Goal: Transaction & Acquisition: Purchase product/service

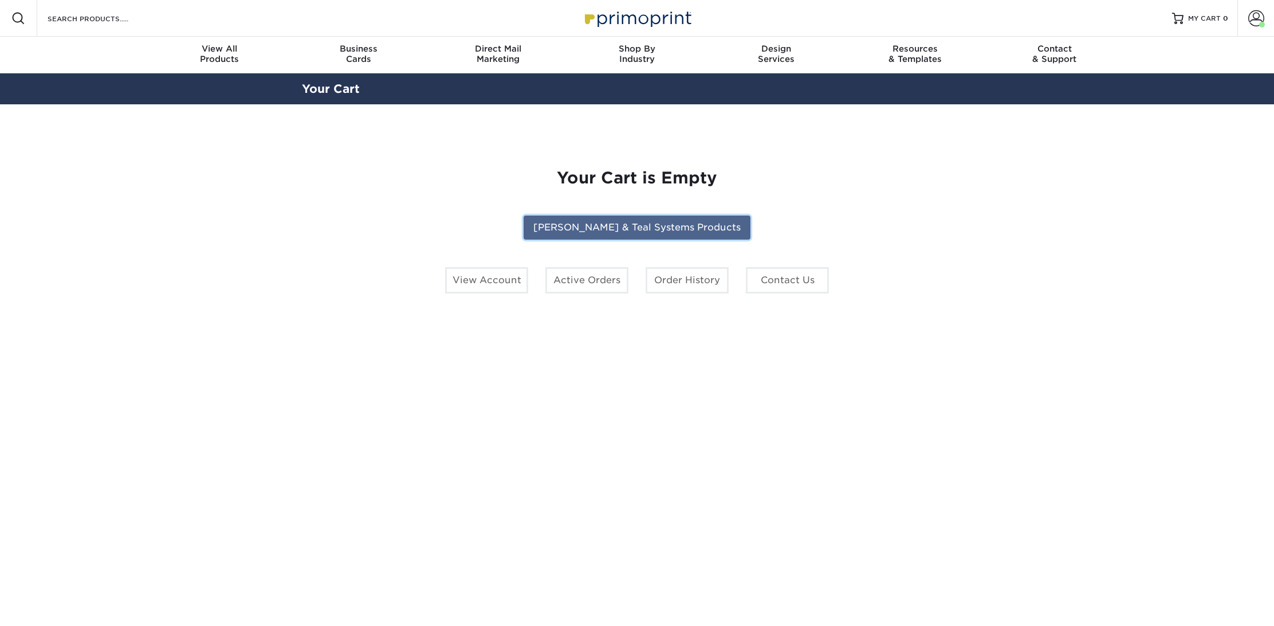
click at [607, 231] on link "[PERSON_NAME] & Teal Systems Products" at bounding box center [637, 227] width 227 height 24
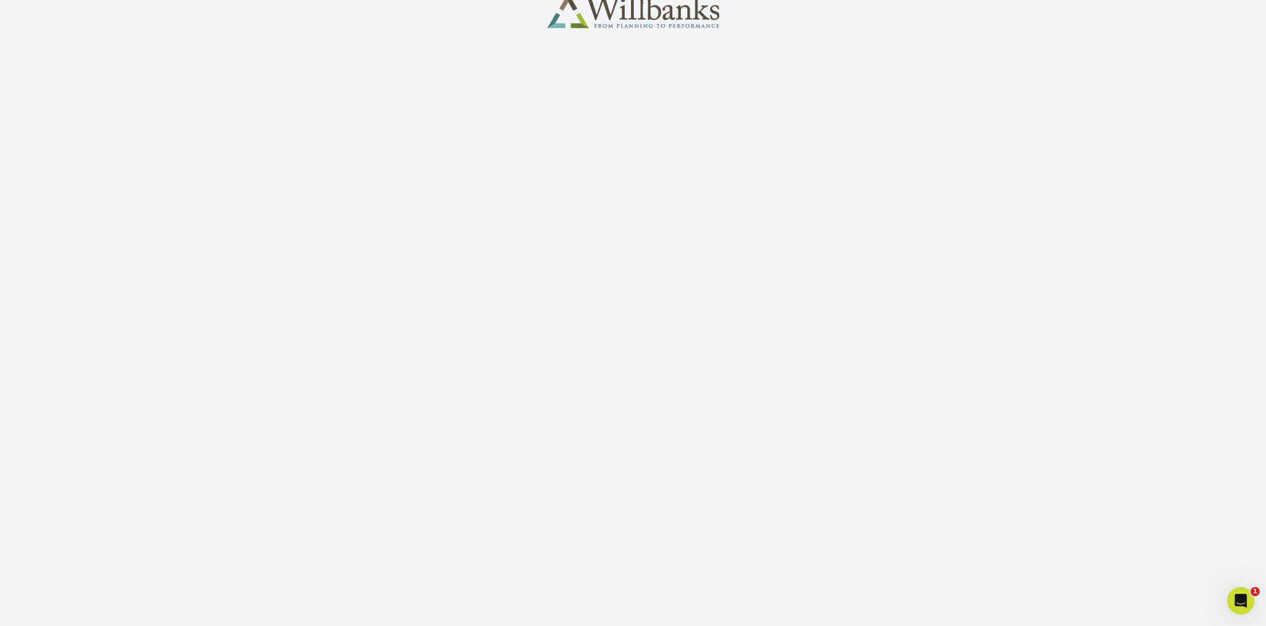
scroll to position [117, 0]
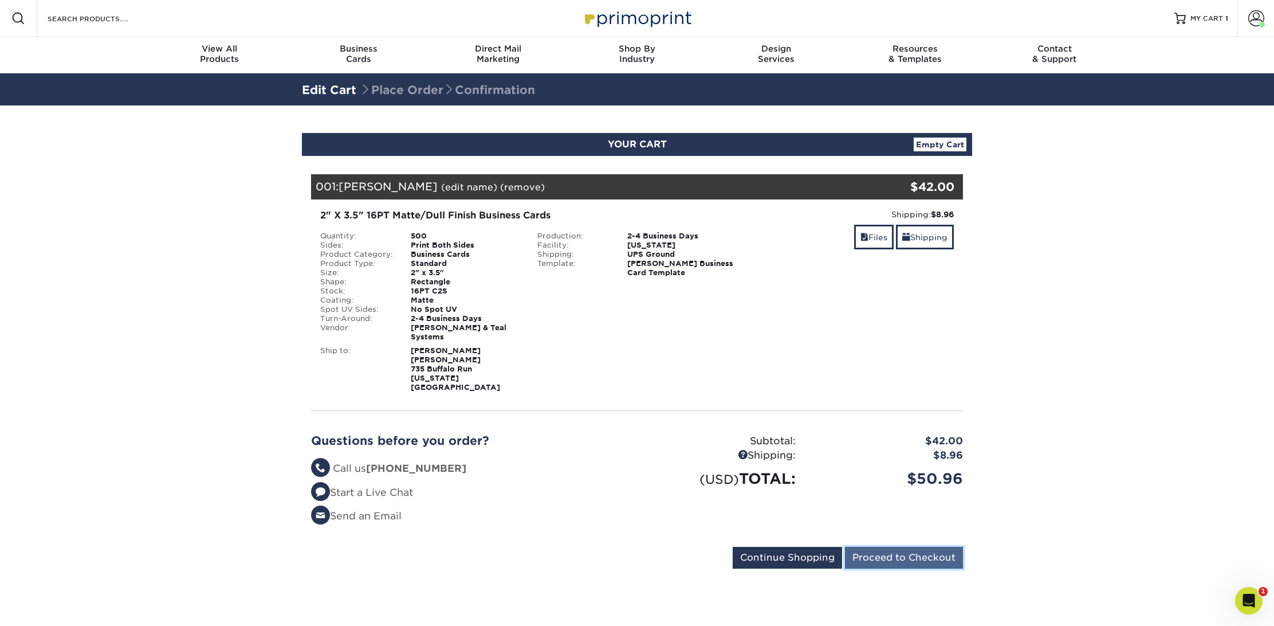
click at [893, 547] on input "Proceed to Checkout" at bounding box center [904, 558] width 118 height 22
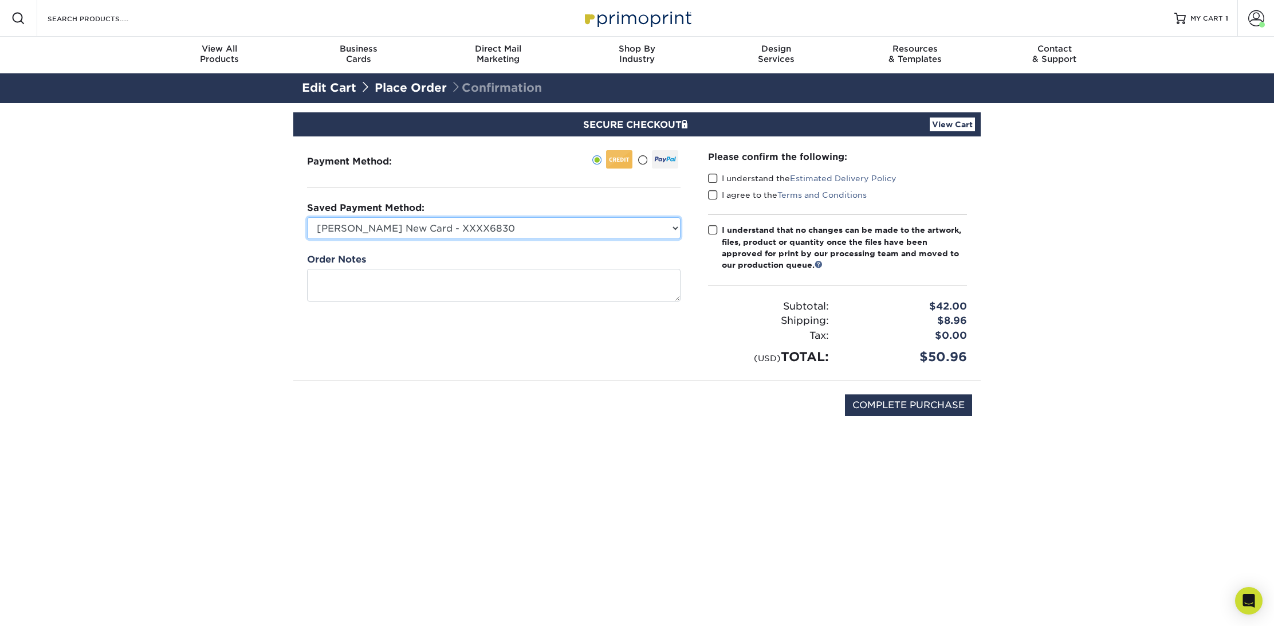
click at [520, 225] on select "[PERSON_NAME] New Card - XXXX6830 [PERSON_NAME] - XXXX8617 Visa - XXXX6830 Visa…" at bounding box center [494, 228] width 374 height 22
select select "74922"
click at [307, 217] on select "[PERSON_NAME] New Card - XXXX6830 [PERSON_NAME] - XXXX8617 Visa - XXXX6830 Visa…" at bounding box center [494, 228] width 374 height 22
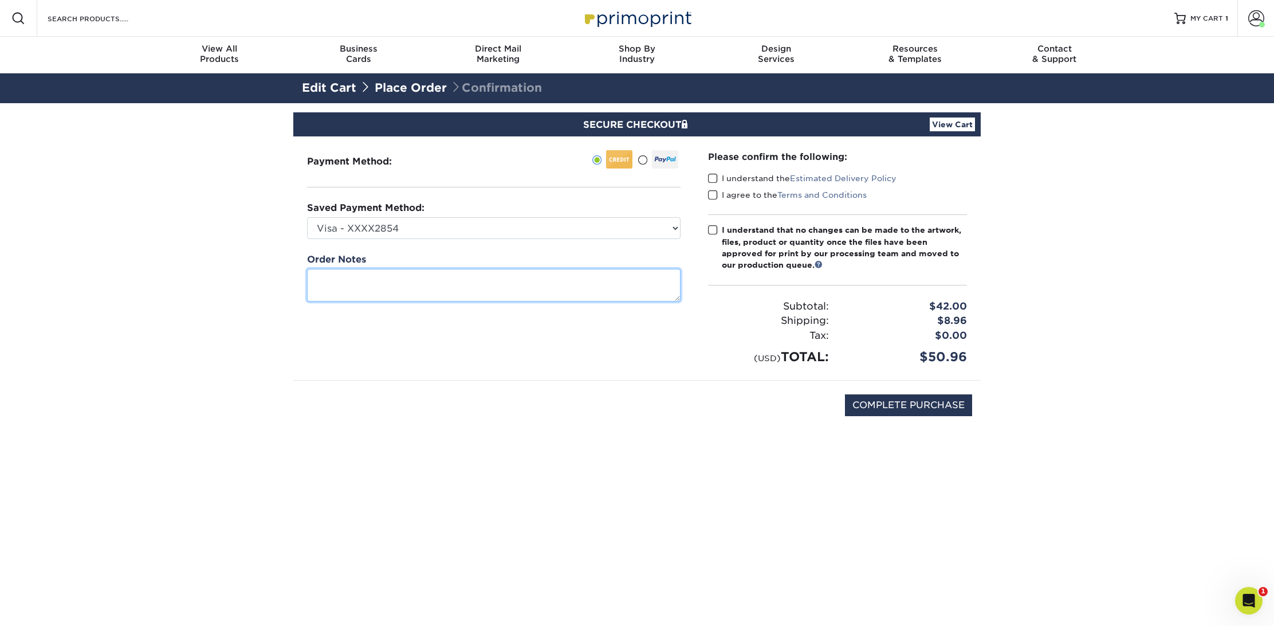
click at [405, 282] on textarea at bounding box center [494, 285] width 374 height 33
type textarea "[PERSON_NAME]"
click at [712, 178] on span at bounding box center [713, 178] width 10 height 11
click at [0, 0] on input "I understand the Estimated Delivery Policy" at bounding box center [0, 0] width 0 height 0
click at [714, 194] on span at bounding box center [713, 195] width 10 height 11
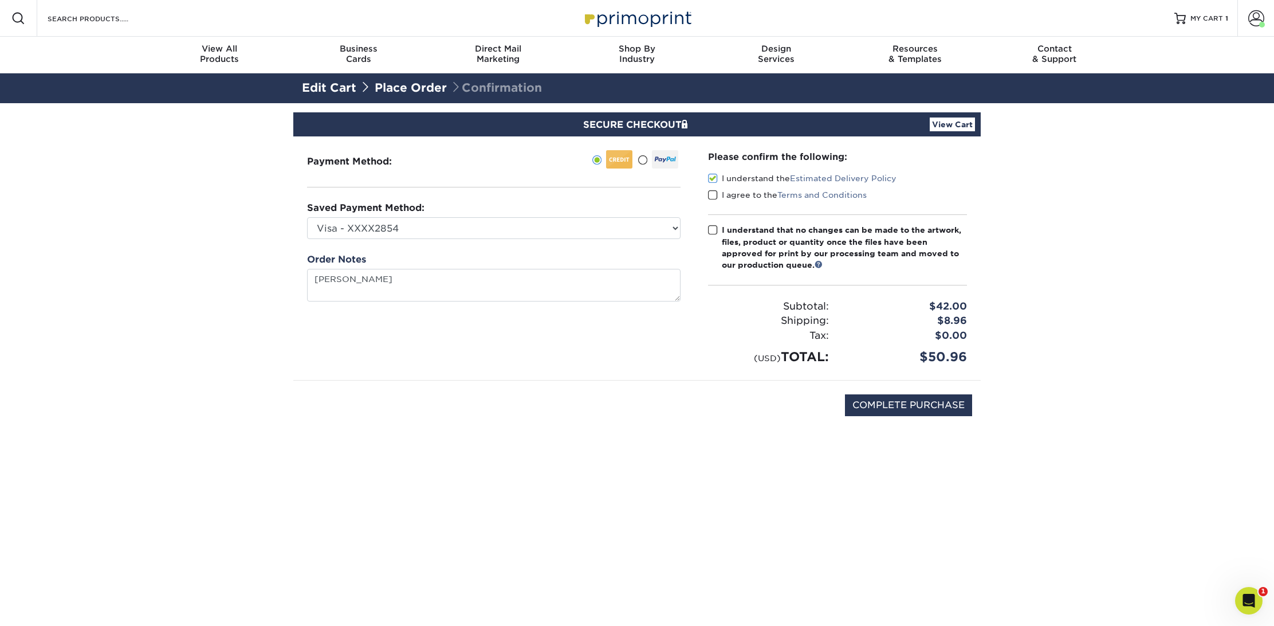
click at [0, 0] on input "I agree to the Terms and Conditions" at bounding box center [0, 0] width 0 height 0
click at [713, 230] on span at bounding box center [713, 230] width 10 height 11
click at [0, 0] on input "I understand that no changes can be made to the artwork, files, product or quan…" at bounding box center [0, 0] width 0 height 0
click at [912, 405] on input "COMPLETE PURCHASE" at bounding box center [908, 405] width 127 height 22
type input "PROCESSING, PLEASE WAIT..."
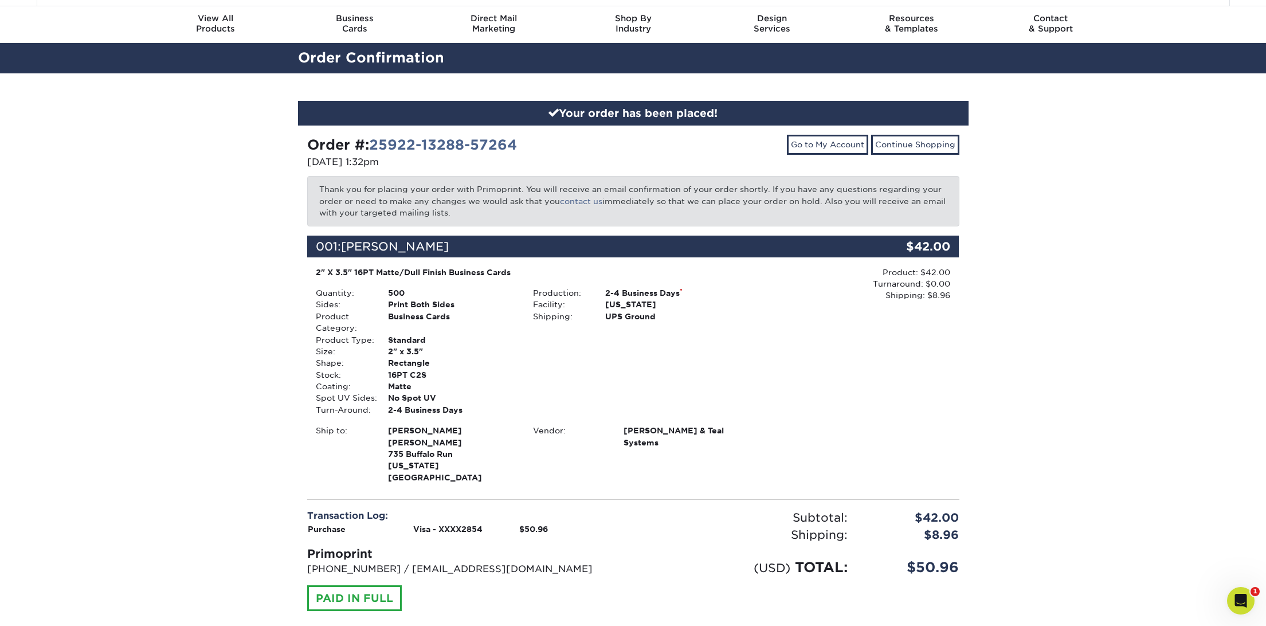
scroll to position [57, 0]
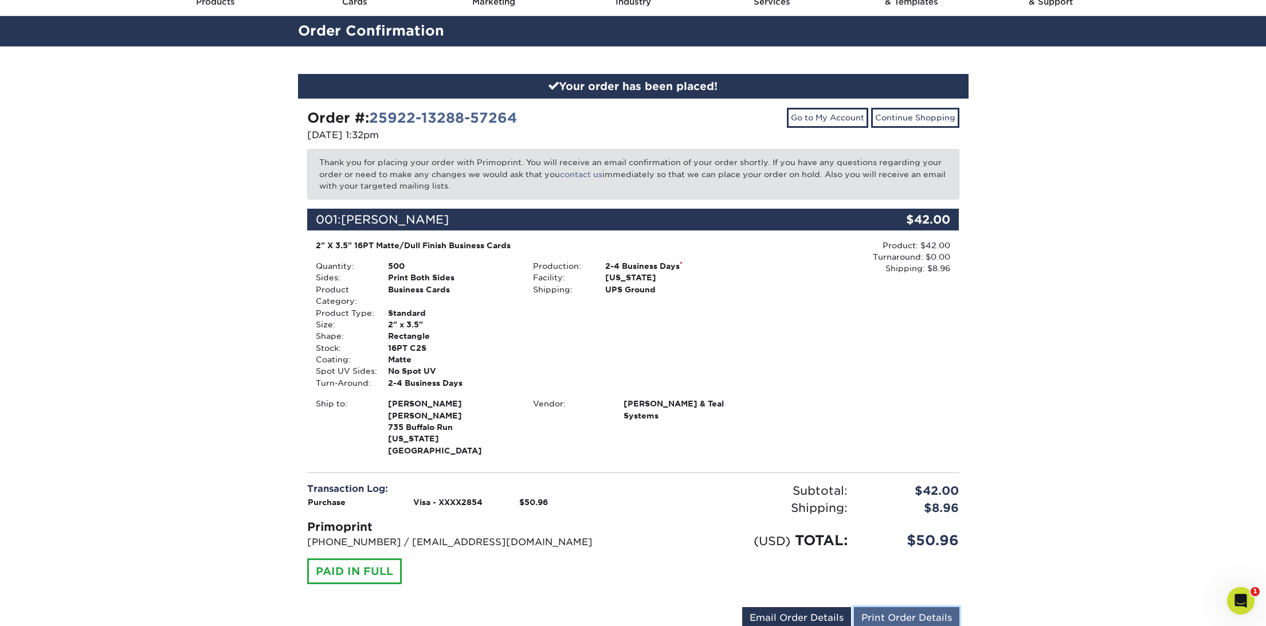
click at [881, 612] on link "Print Order Details" at bounding box center [906, 618] width 105 height 22
click at [808, 607] on link "Email Order Details" at bounding box center [796, 618] width 109 height 22
drag, startPoint x: 736, startPoint y: 605, endPoint x: 631, endPoint y: 603, distance: 104.3
click at [638, 607] on div "jeremyg@willbanksinc.com Send Email Order Details Print Order Details" at bounding box center [633, 620] width 652 height 26
type input "nicolef@willbanksinc.com"
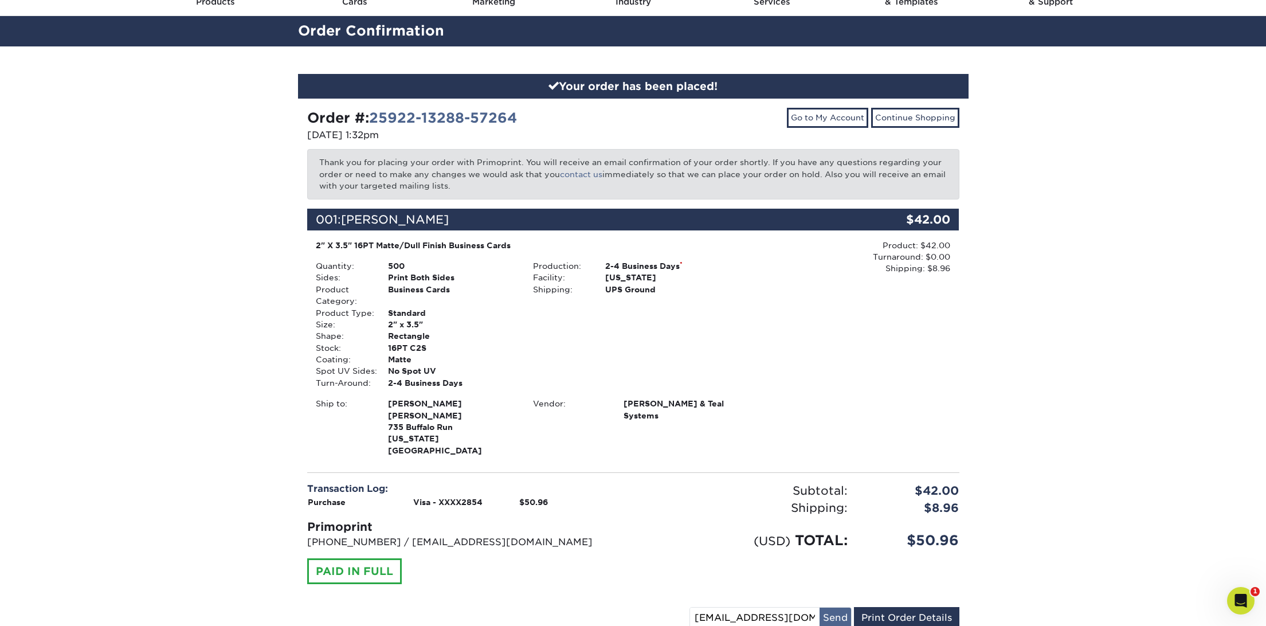
click at [842, 611] on button "Send" at bounding box center [835, 617] width 32 height 21
